Goal: Task Accomplishment & Management: Complete application form

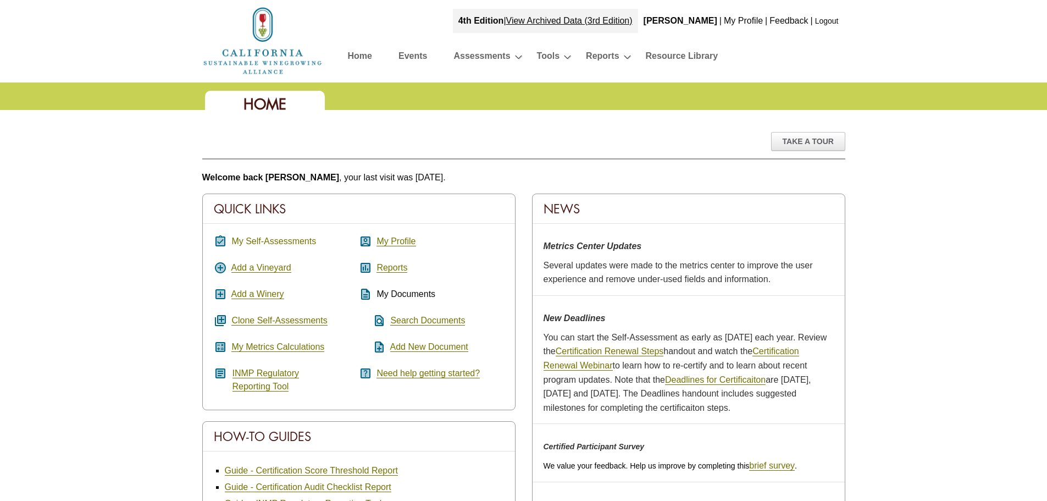
click at [272, 240] on link "My Self-Assessments" at bounding box center [273, 241] width 85 height 10
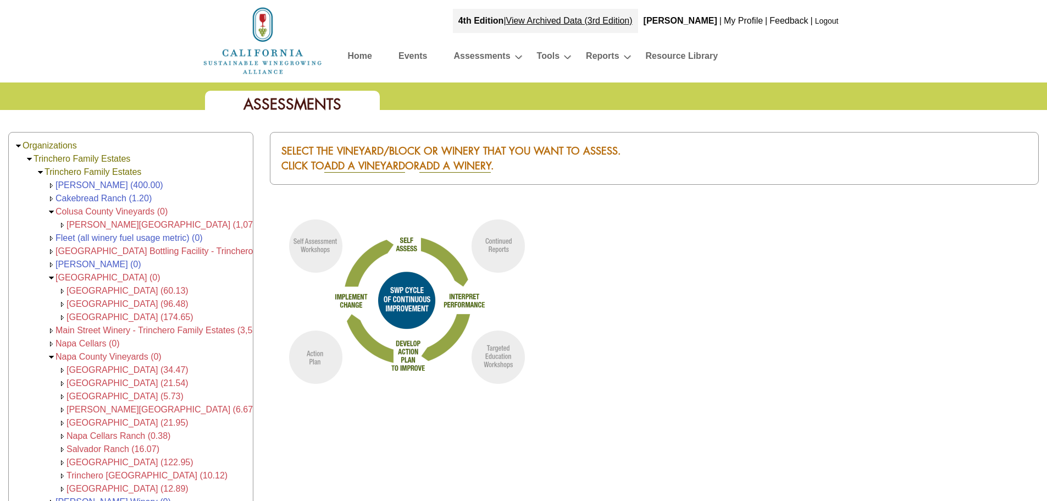
click at [52, 209] on img at bounding box center [51, 212] width 8 height 8
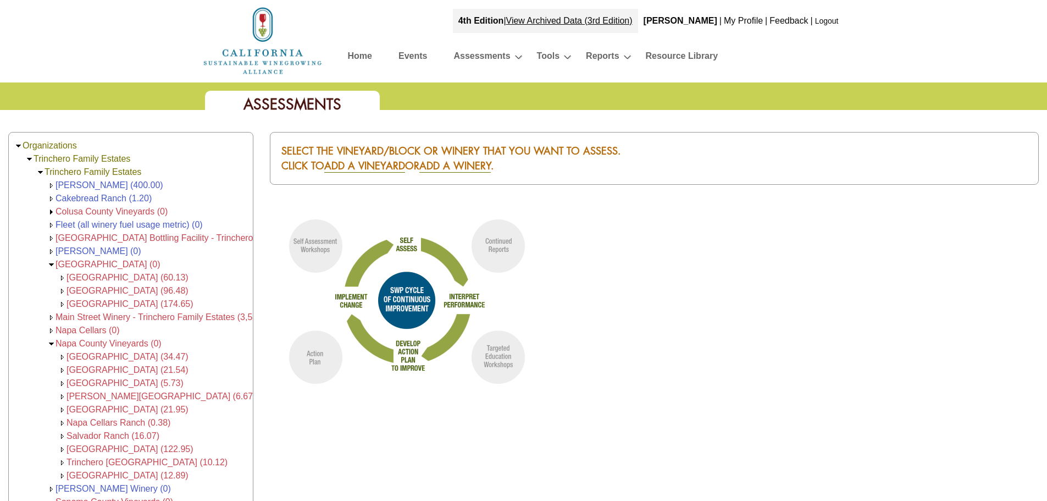
click at [51, 264] on img at bounding box center [51, 265] width 8 height 8
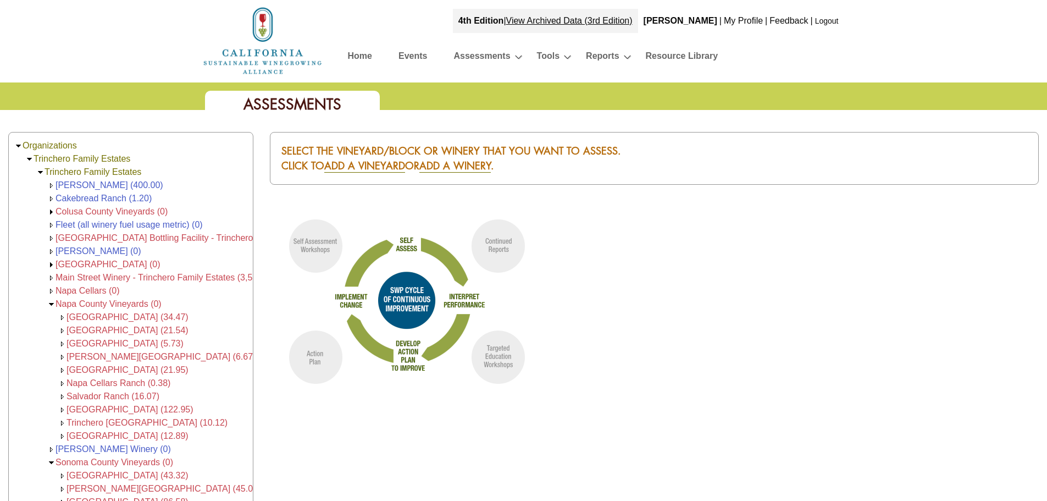
click at [53, 305] on img at bounding box center [51, 304] width 8 height 8
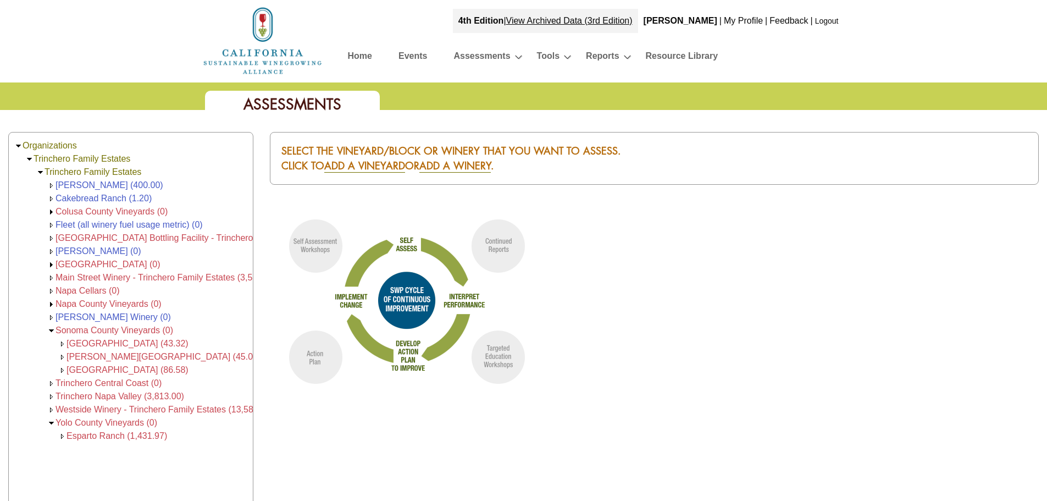
click at [50, 330] on img at bounding box center [51, 331] width 8 height 8
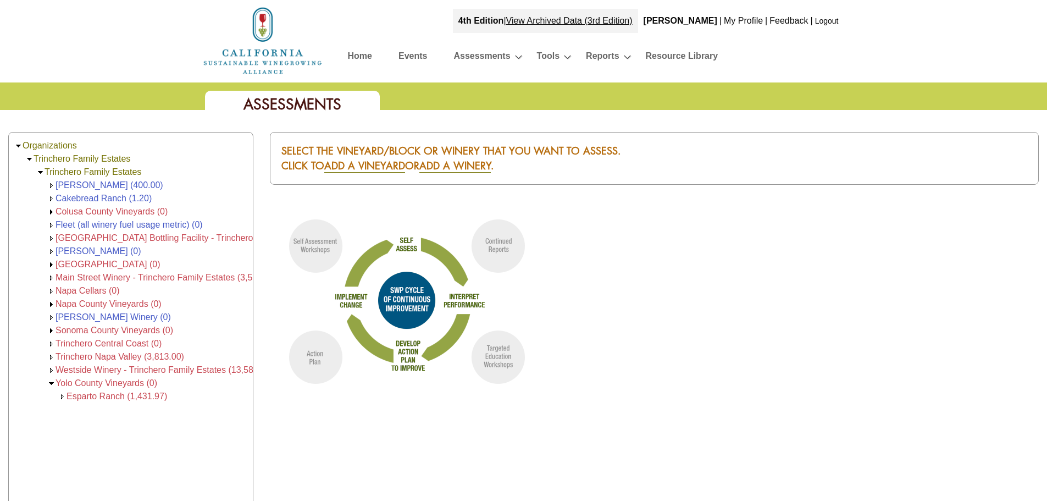
click at [53, 384] on img at bounding box center [51, 383] width 8 height 8
click at [62, 208] on span "Colusa County Vineyards (0)" at bounding box center [112, 211] width 112 height 9
click at [51, 209] on img at bounding box center [51, 212] width 8 height 8
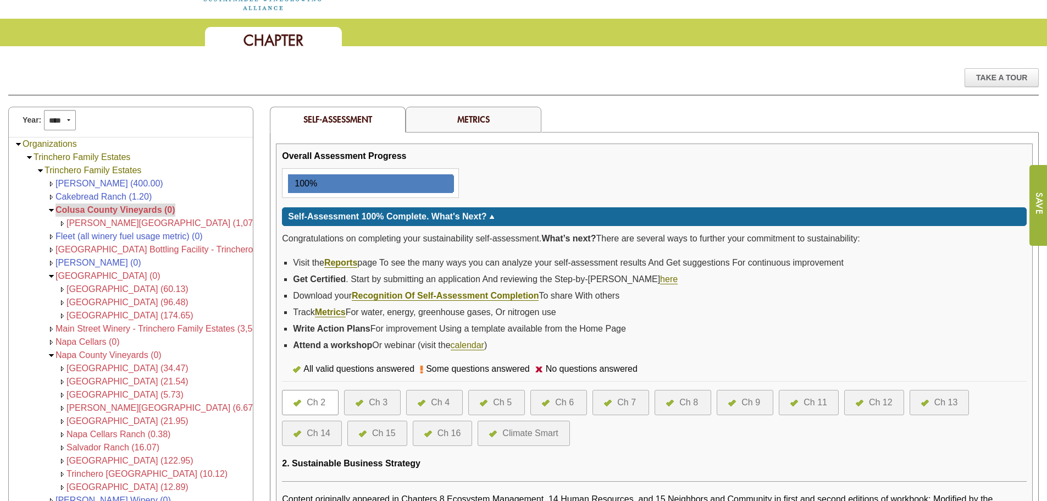
scroll to position [55, 0]
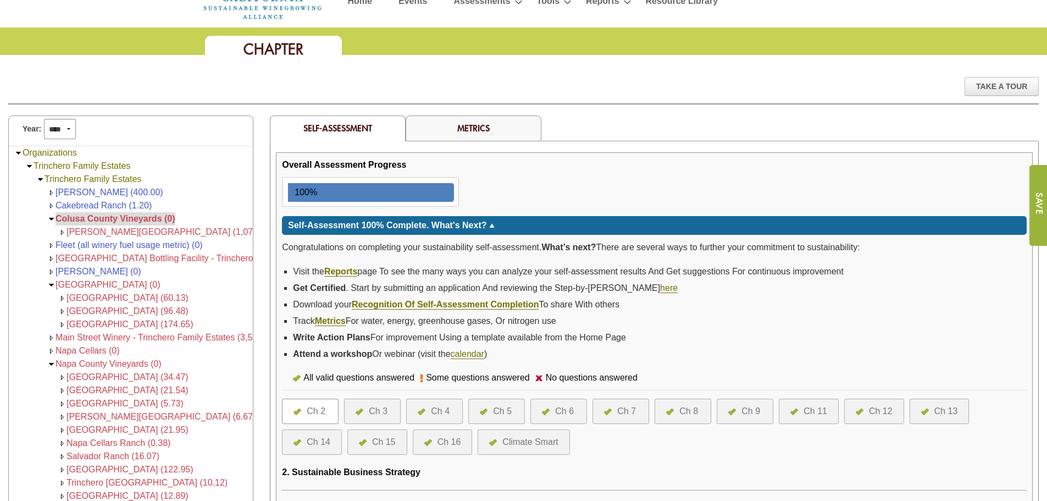
click at [464, 128] on link "Metrics" at bounding box center [473, 128] width 32 height 12
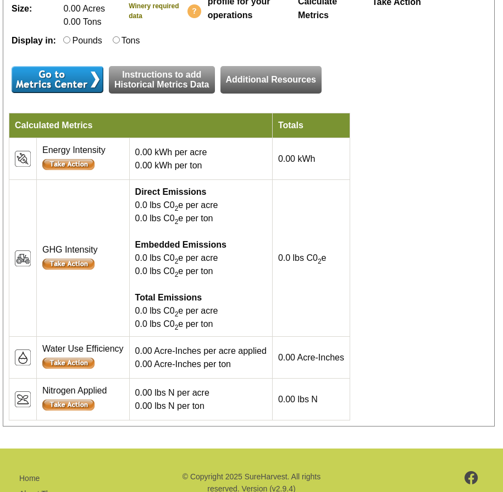
scroll to position [440, 0]
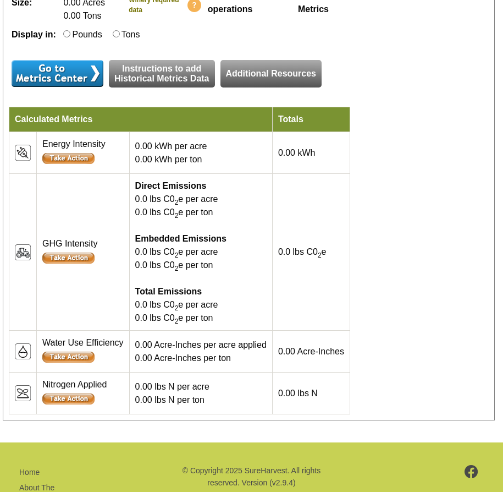
click at [87, 362] on input "image" at bounding box center [68, 356] width 52 height 11
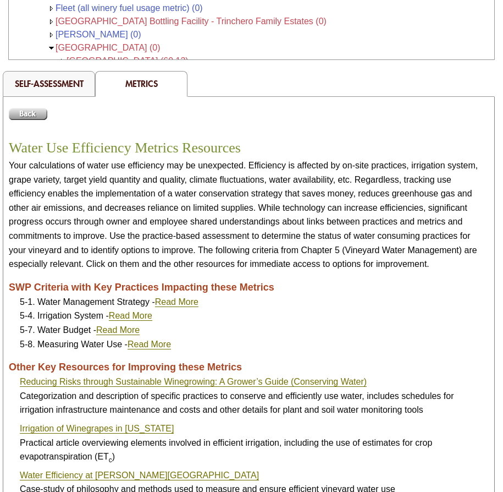
scroll to position [165, 0]
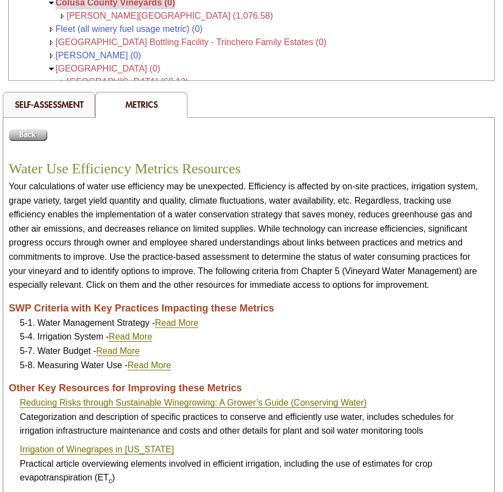
click at [14, 139] on input "image" at bounding box center [28, 135] width 38 height 12
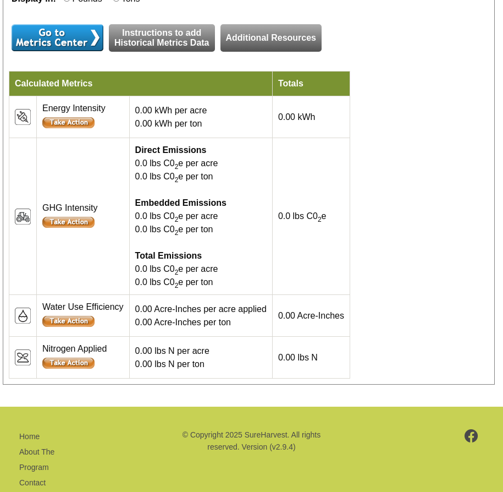
scroll to position [495, 0]
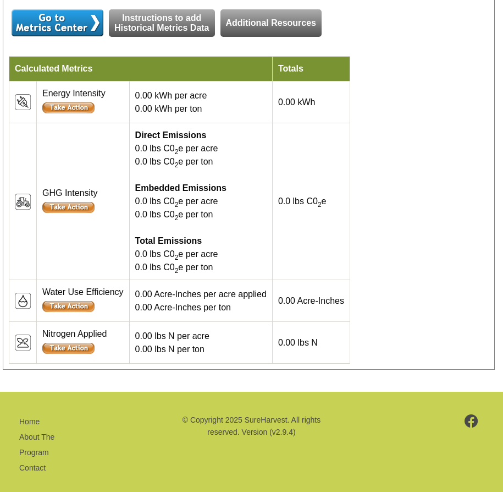
click at [427, 229] on div "Name: Colusa County Vineyards Enterprise: Trinchero Family Estates Type: Vineya…" at bounding box center [249, 103] width 480 height 522
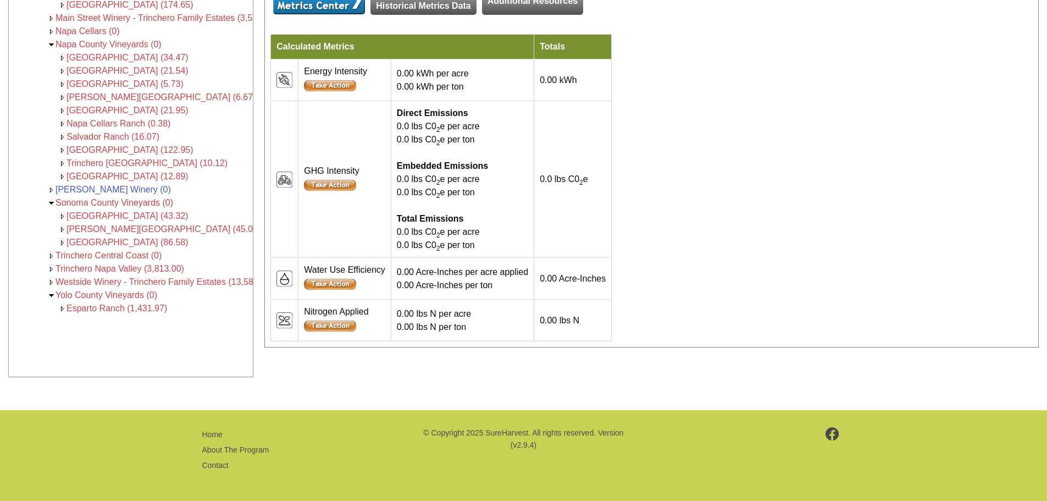
scroll to position [0, 0]
click at [511, 136] on div "Name: Colusa County Vineyards Enterprise: Trinchero Family Estates Type: Vineya…" at bounding box center [652, 87] width 763 height 509
